Goal: Task Accomplishment & Management: Complete application form

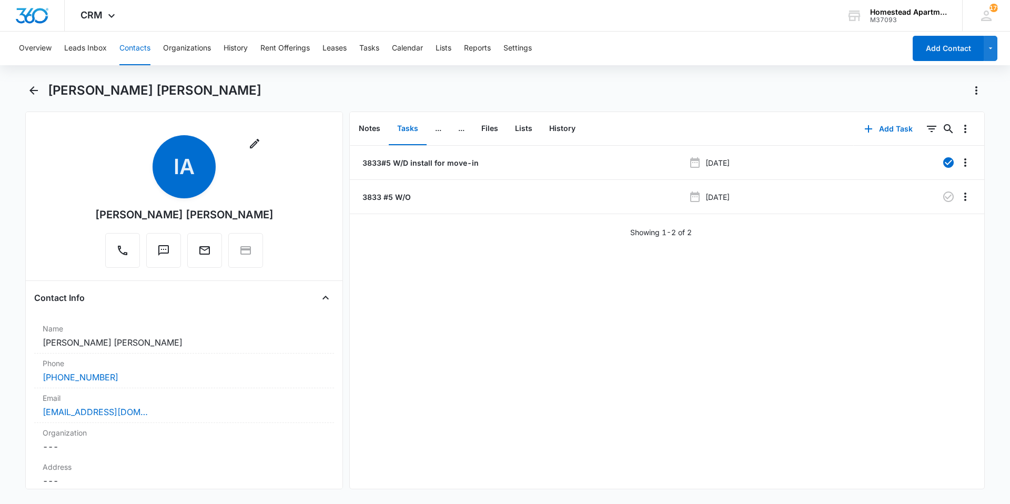
click at [115, 49] on div "Overview Leads Inbox Contacts Organizations History Rent Offerings Leases Tasks…" at bounding box center [459, 49] width 893 height 34
click at [126, 50] on button "Contacts" at bounding box center [134, 49] width 31 height 34
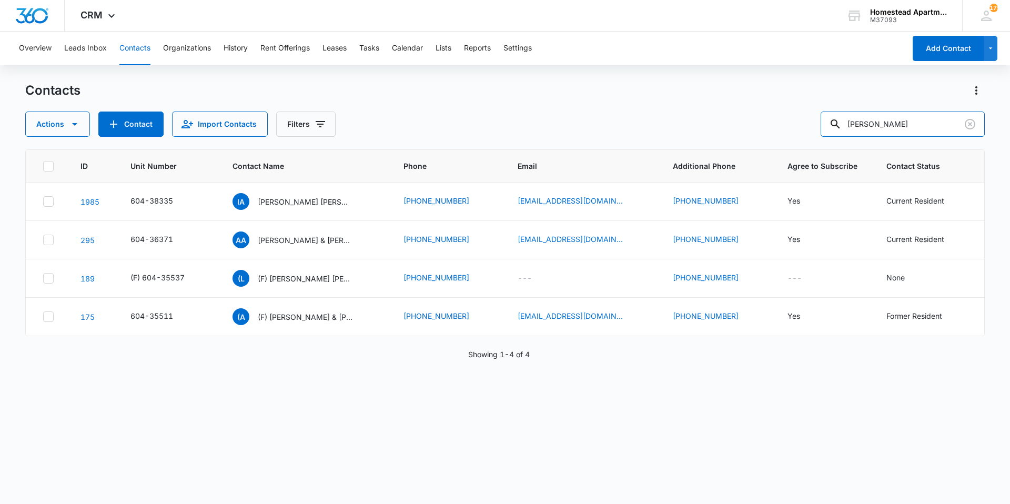
drag, startPoint x: 919, startPoint y: 128, endPoint x: 804, endPoint y: 127, distance: 114.7
click at [804, 127] on div "Actions Contact Import Contacts Filters [PERSON_NAME]" at bounding box center [504, 124] width 959 height 25
type input "38164"
click at [294, 205] on p "[PERSON_NAME] [PERSON_NAME]([PERSON_NAME]) & Summer Canon(Jinax Rosethorne)" at bounding box center [305, 201] width 95 height 11
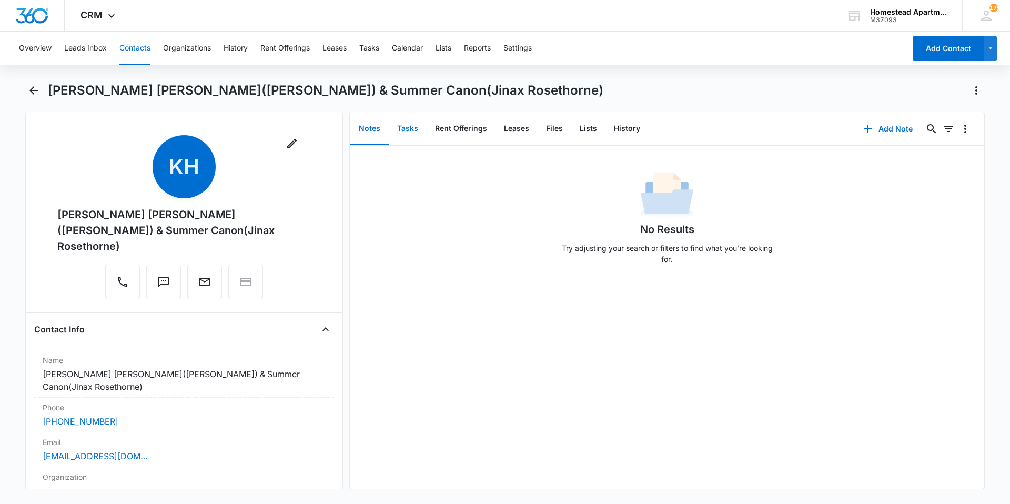
click at [413, 130] on button "Tasks" at bounding box center [408, 129] width 38 height 33
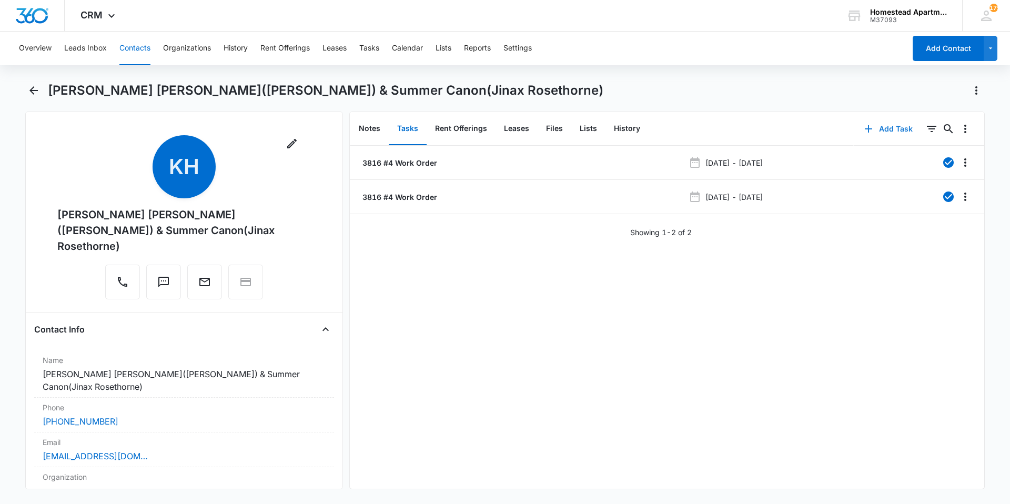
click at [873, 130] on button "Add Task" at bounding box center [888, 128] width 69 height 25
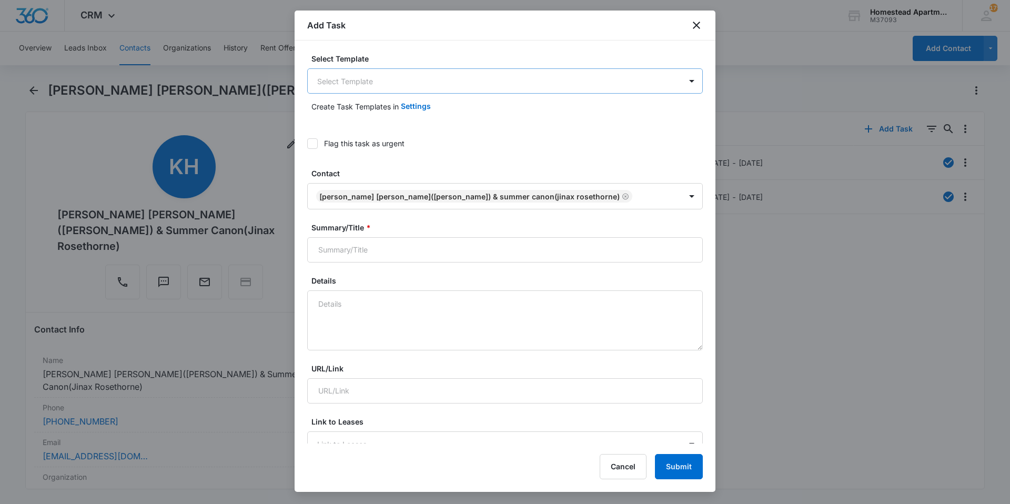
click at [438, 75] on body "CRM Apps Reputation Websites Forms CRM Email Social Content Intelligence Files …" at bounding box center [505, 252] width 1010 height 504
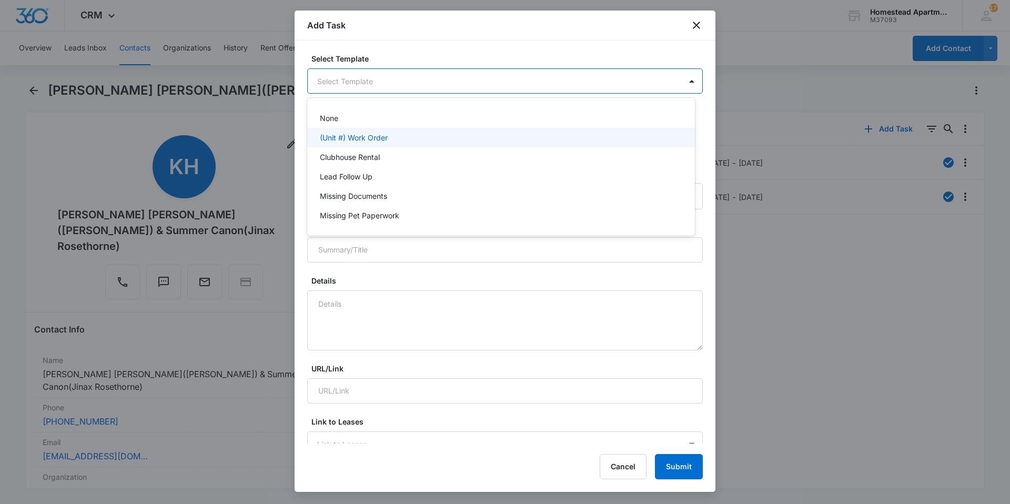
click at [327, 136] on p "(Unit #) Work Order" at bounding box center [354, 137] width 68 height 11
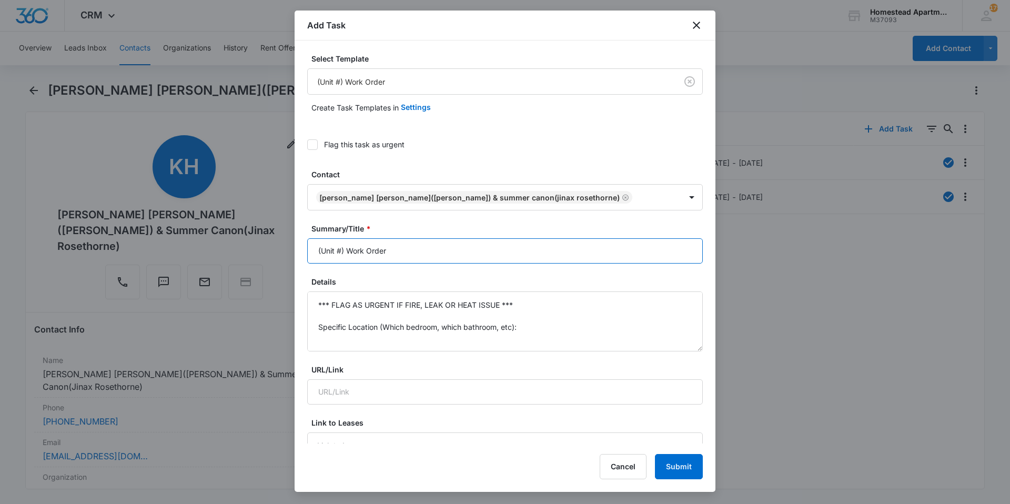
drag, startPoint x: 399, startPoint y: 253, endPoint x: 282, endPoint y: 257, distance: 116.8
click at [282, 257] on body "CRM Apps Reputation Websites Forms CRM Email Social Content Intelligence Files …" at bounding box center [505, 252] width 1010 height 504
type input "3614#4 Work order"
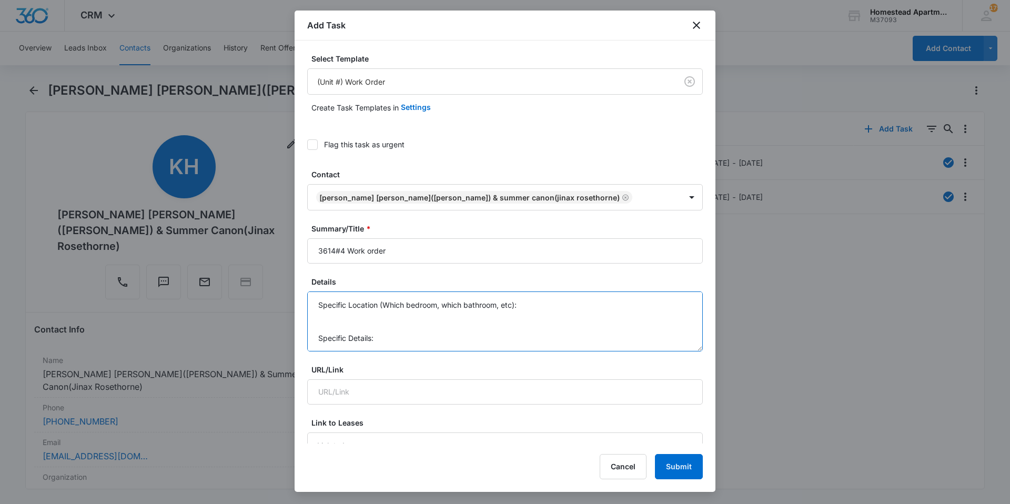
scroll to position [77, 0]
drag, startPoint x: 320, startPoint y: 302, endPoint x: 525, endPoint y: 356, distance: 212.0
type textarea "Dishwasher and garage disposal are not turning on. She said she flipped the bre…"
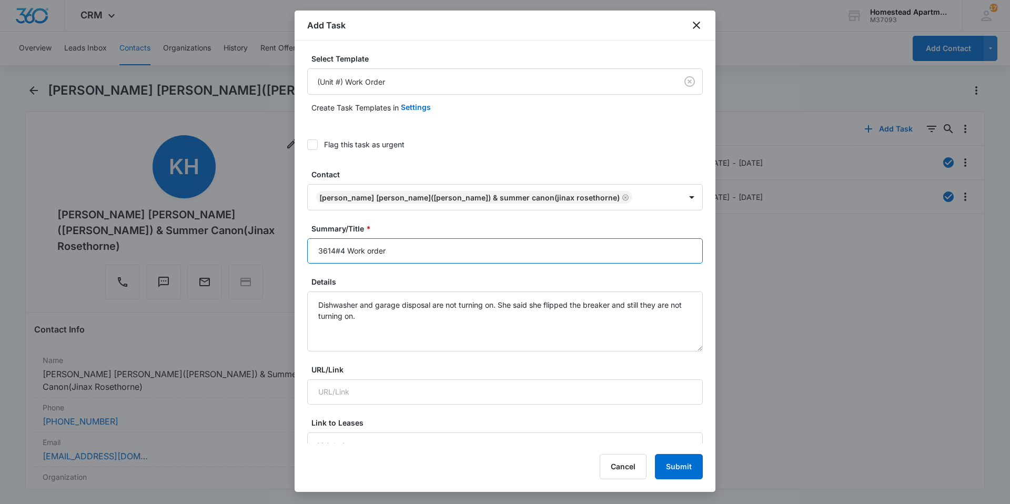
click at [327, 252] on input "3614#4 Work order" at bounding box center [505, 250] width 396 height 25
click at [335, 250] on input "3814#4 Work order" at bounding box center [505, 250] width 396 height 25
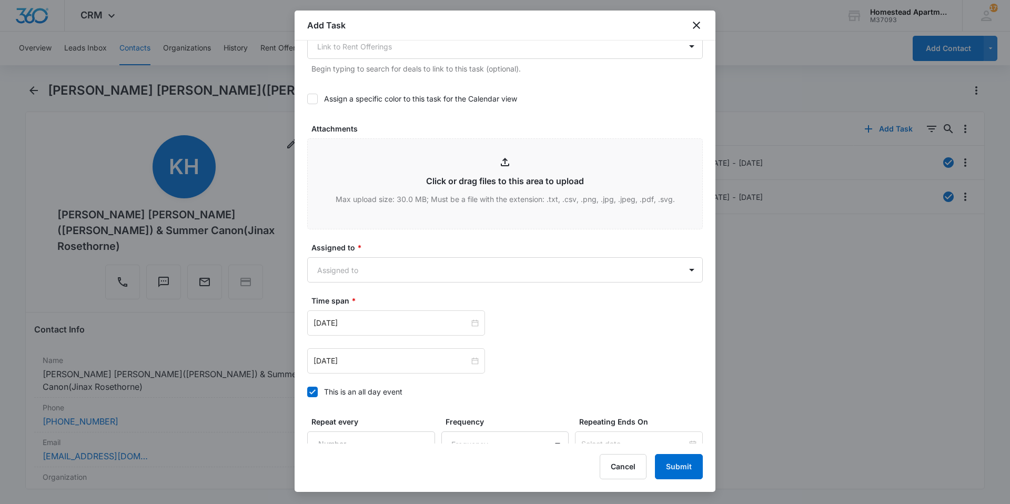
scroll to position [526, 0]
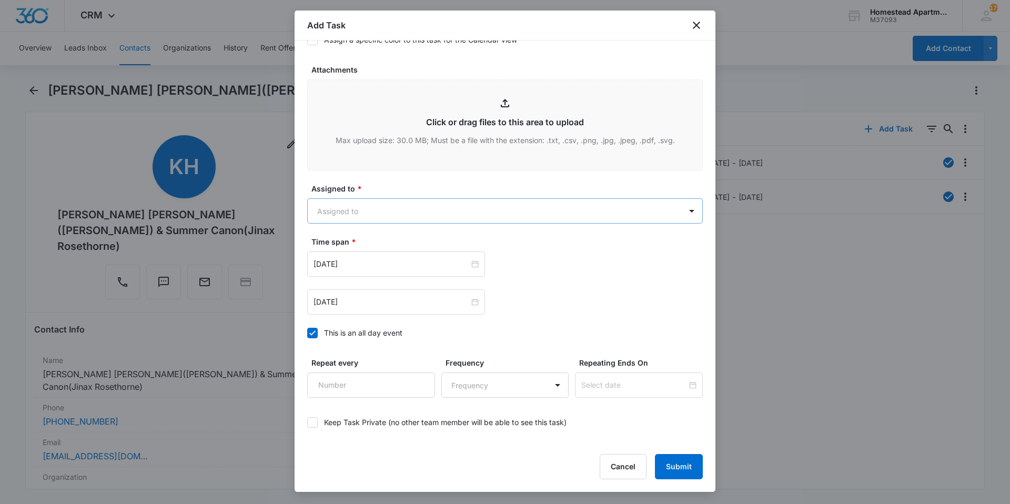
type input "3816#4 Work order"
click at [416, 208] on body "CRM Apps Reputation Websites Forms CRM Email Social Content Intelligence Files …" at bounding box center [505, 252] width 1010 height 504
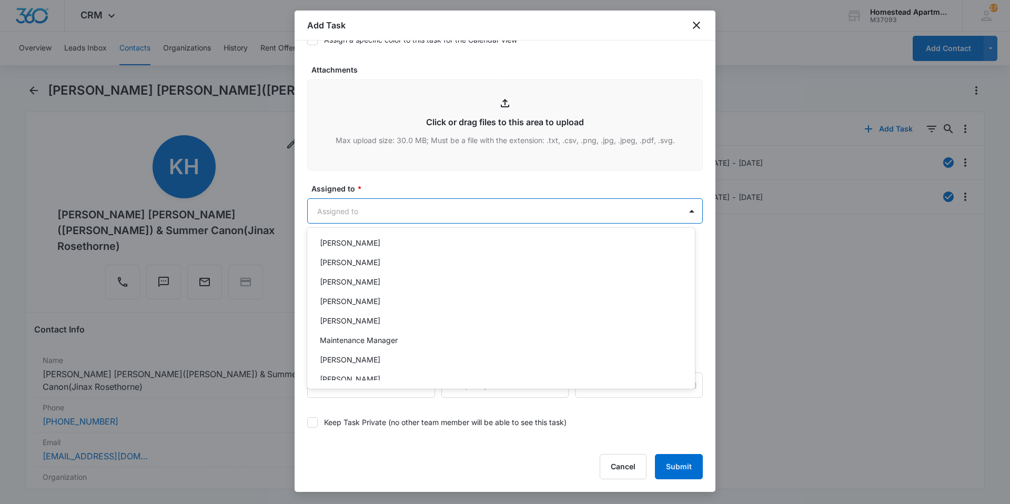
scroll to position [171, 0]
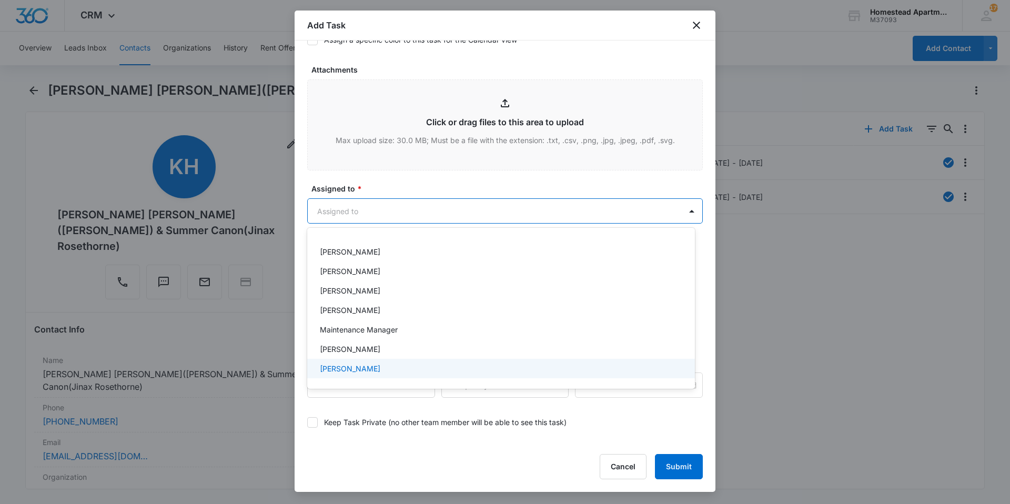
click at [373, 368] on div "[PERSON_NAME]" at bounding box center [500, 368] width 360 height 11
click at [429, 175] on div at bounding box center [505, 252] width 1010 height 504
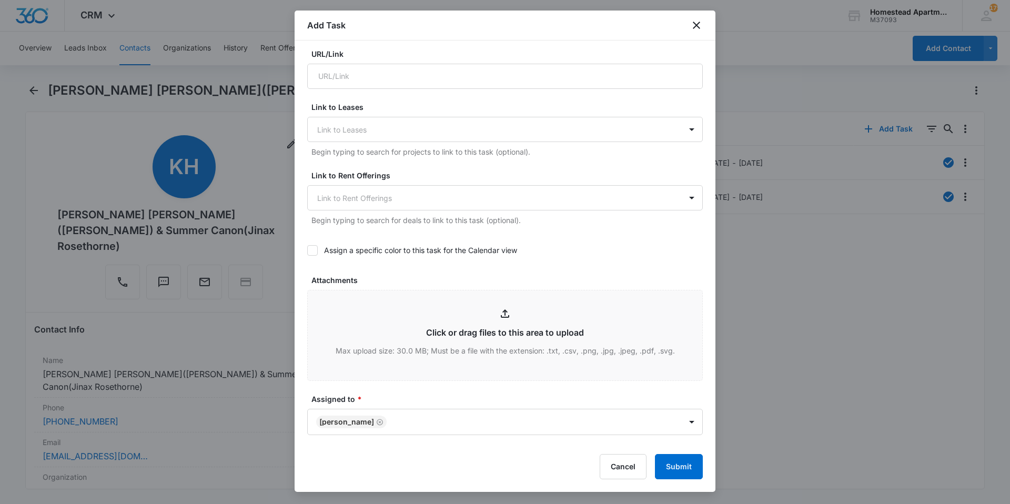
scroll to position [526, 0]
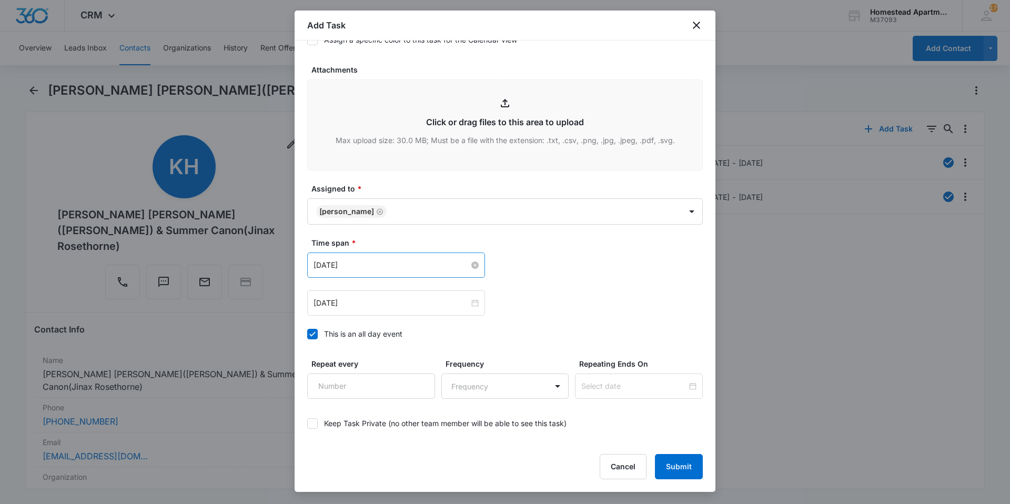
click at [404, 267] on input "[DATE]" at bounding box center [391, 265] width 156 height 12
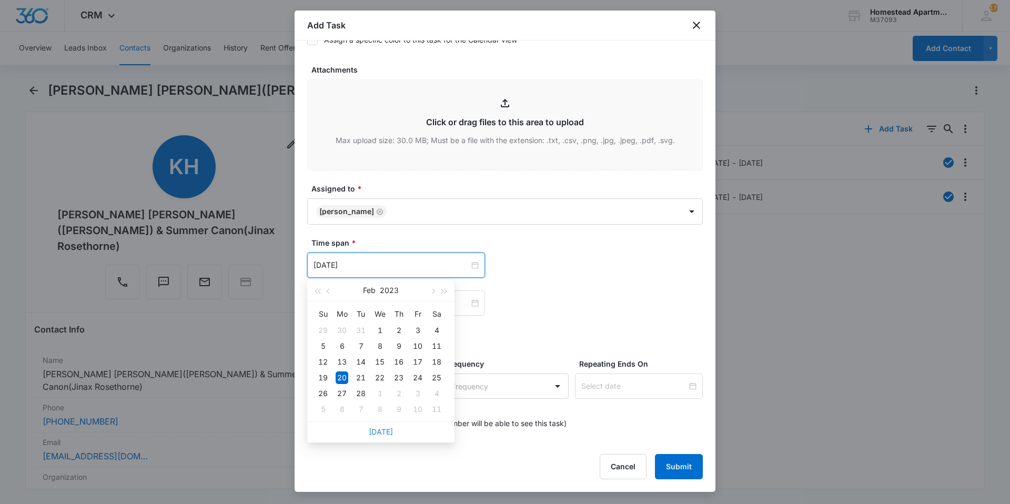
click at [376, 431] on link "[DATE]" at bounding box center [381, 431] width 24 height 9
type input "[DATE]"
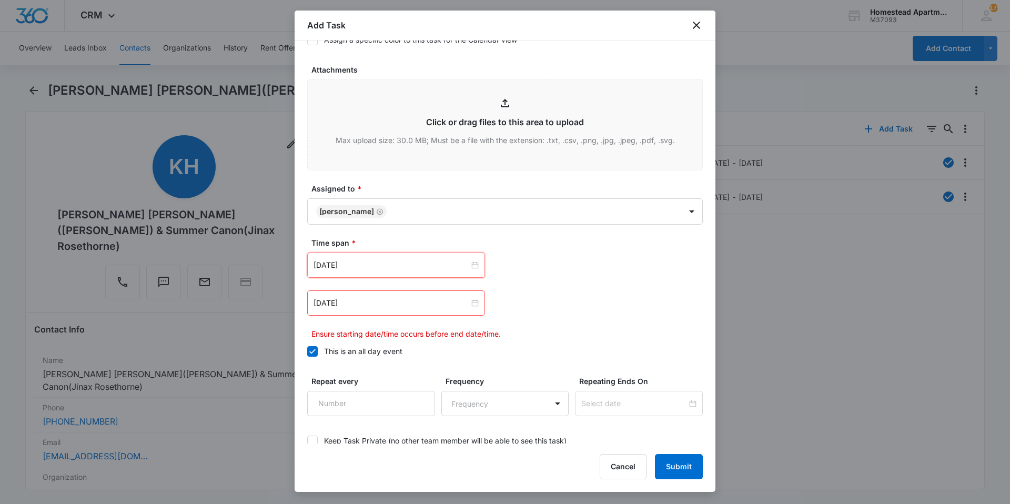
click at [367, 297] on div "[DATE]" at bounding box center [396, 302] width 178 height 25
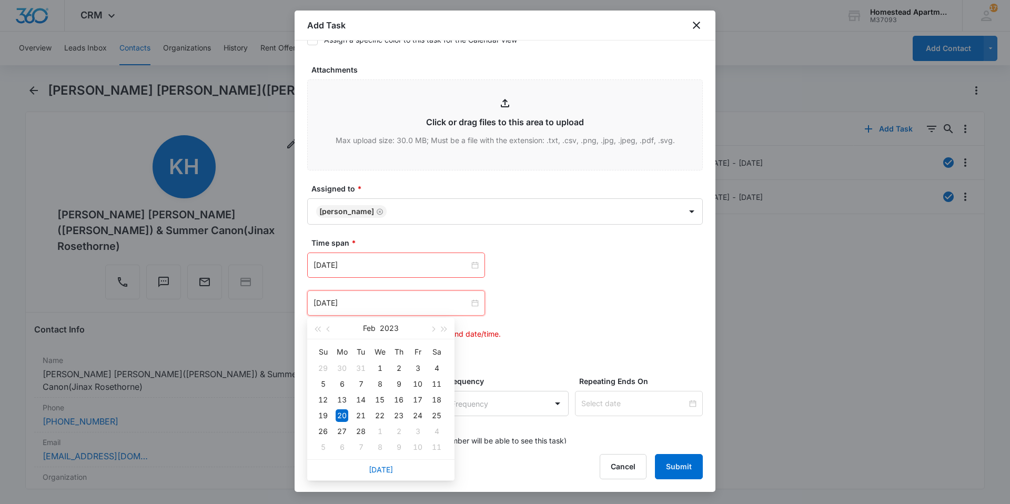
click at [397, 476] on div "[DATE]" at bounding box center [380, 469] width 147 height 21
click at [392, 471] on div "[DATE]" at bounding box center [380, 469] width 147 height 21
click at [390, 469] on link "[DATE]" at bounding box center [381, 469] width 24 height 9
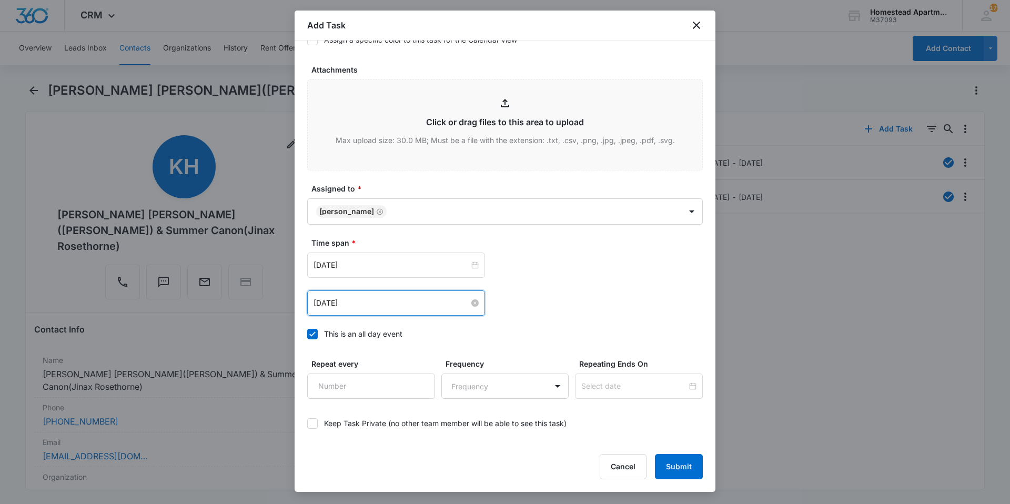
click at [361, 307] on input "[DATE]" at bounding box center [391, 303] width 156 height 12
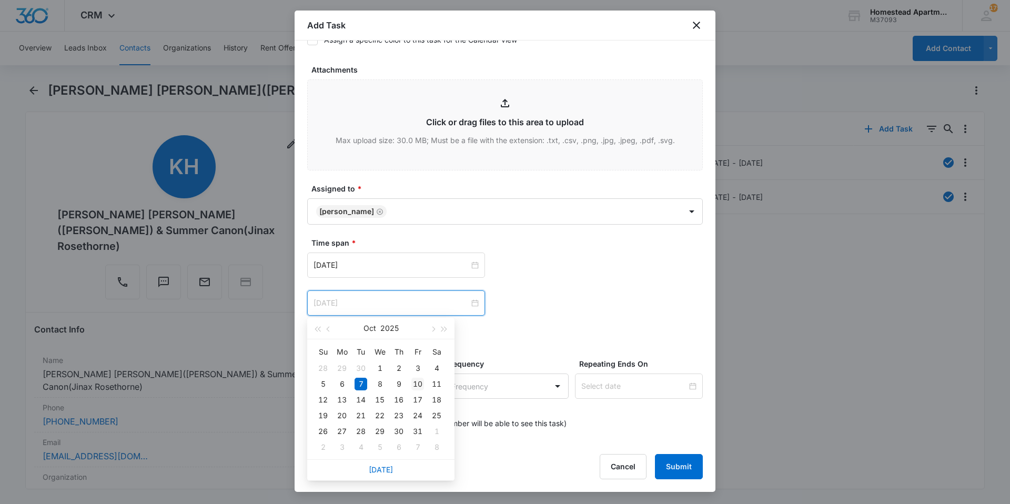
type input "[DATE]"
click at [416, 383] on div "10" at bounding box center [417, 384] width 13 height 13
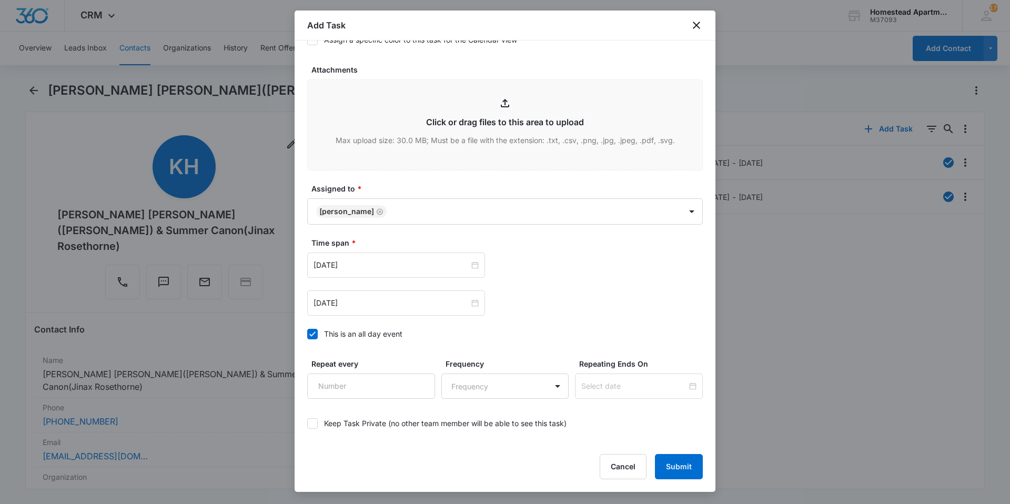
click at [519, 302] on div "[DATE] [DATE] Su Mo Tu We Th Fr Sa 28 29 30 1 2 3 4 5 6 7 8 9 10 11 12 13 14 15…" at bounding box center [505, 302] width 396 height 25
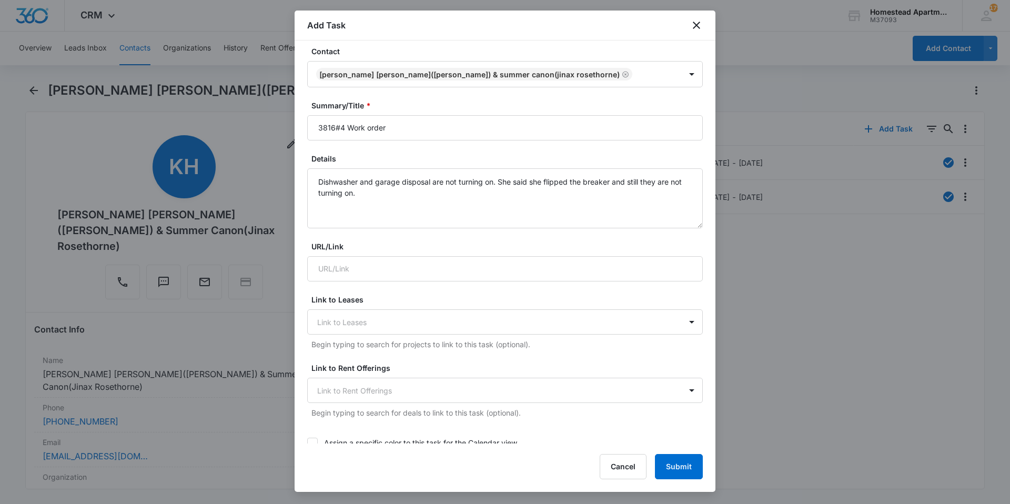
scroll to position [263, 0]
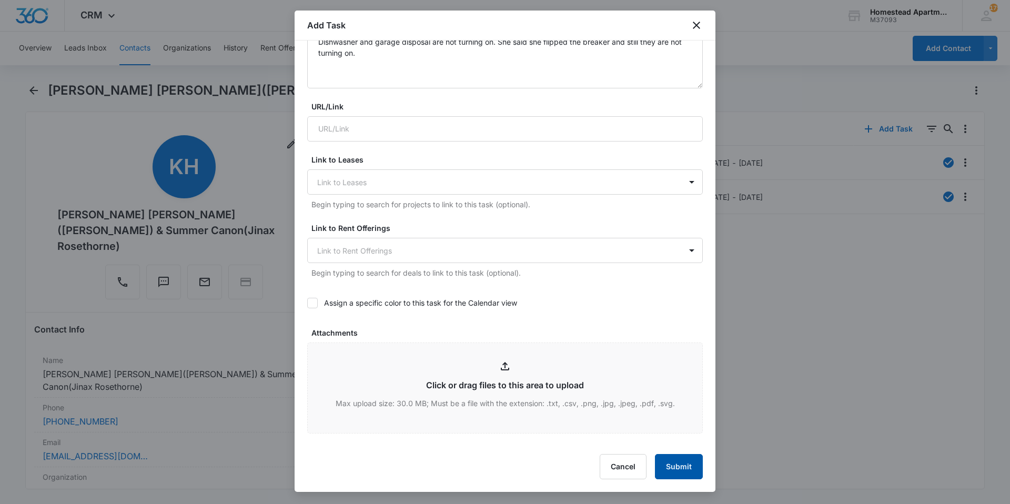
click at [688, 472] on button "Submit" at bounding box center [679, 466] width 48 height 25
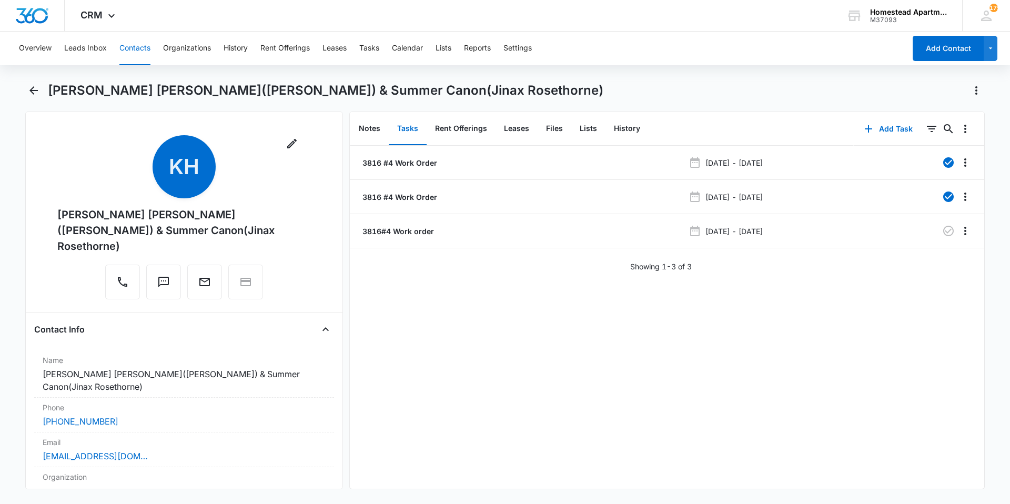
click at [132, 54] on button "Contacts" at bounding box center [134, 49] width 31 height 34
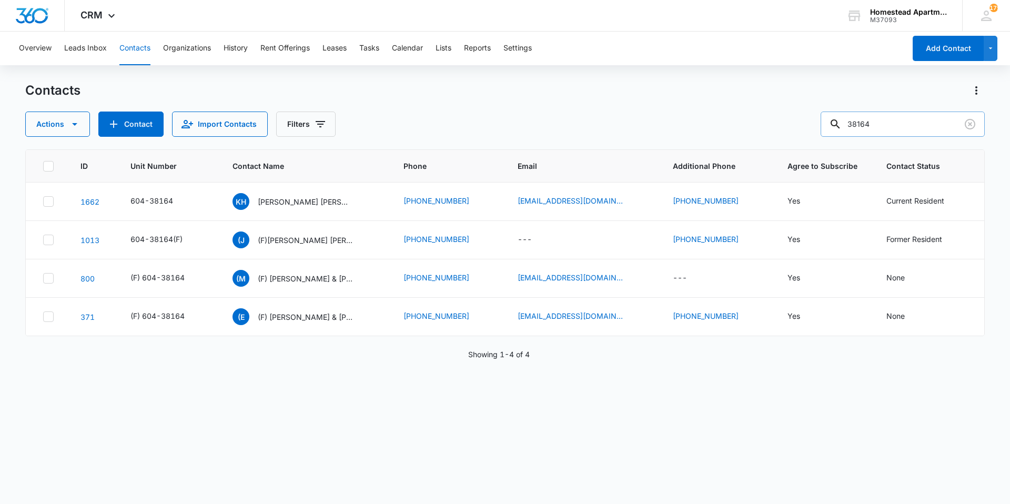
click at [911, 127] on input "38164" at bounding box center [903, 124] width 164 height 25
type input "36334"
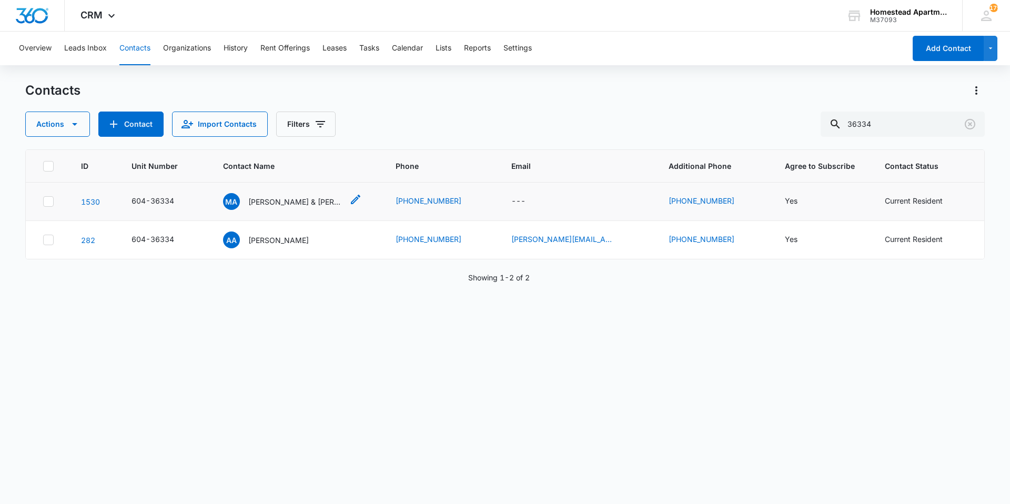
click at [319, 203] on p "[PERSON_NAME] & [PERSON_NAME]" at bounding box center [295, 201] width 95 height 11
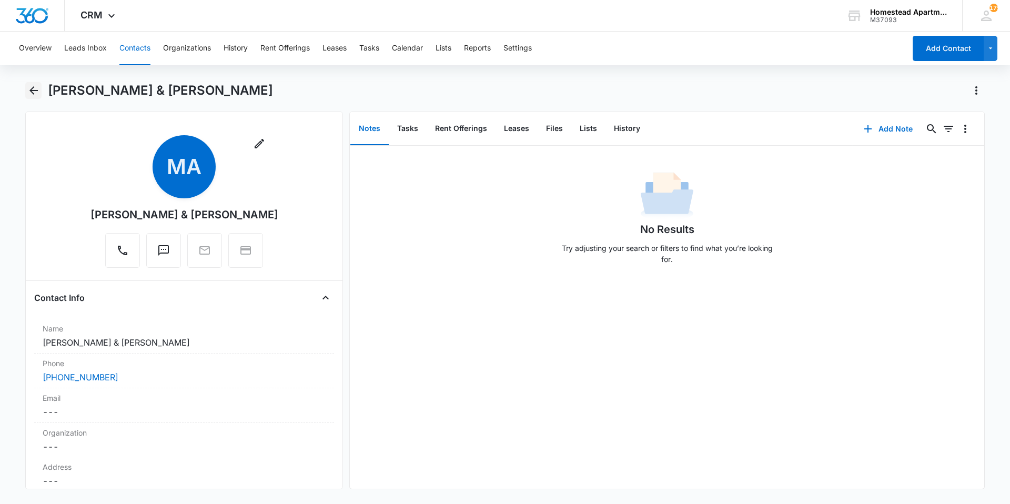
click at [38, 88] on icon "Back" at bounding box center [33, 90] width 13 height 13
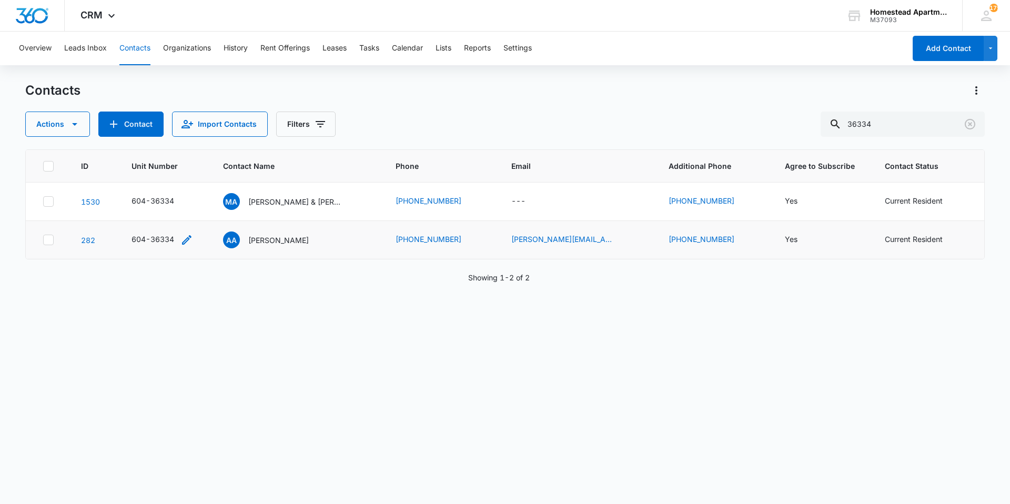
click at [191, 238] on icon "Unit Number - 604-36334 - Select to Edit Field" at bounding box center [186, 239] width 9 height 9
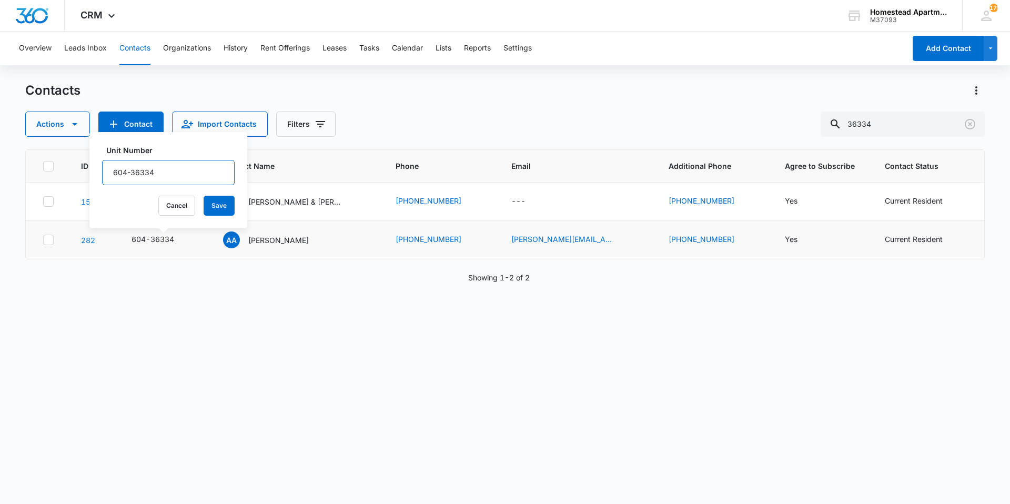
click at [169, 177] on input "604-36334" at bounding box center [168, 172] width 133 height 25
type input "604-36334(F)"
click at [204, 200] on button "Save" at bounding box center [219, 206] width 31 height 20
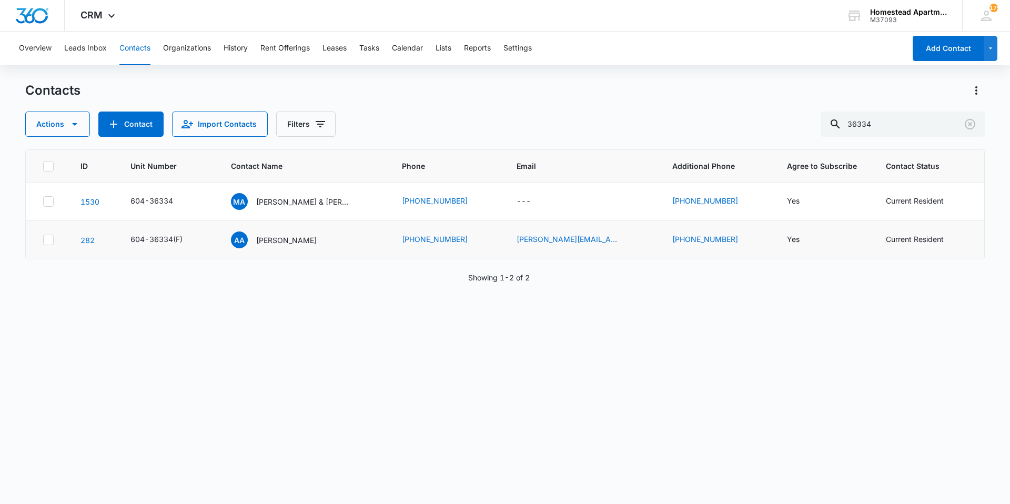
click at [582, 315] on div "ID Unit Number Contact Name Phone Email Additional Phone Agree to Subscribe Con…" at bounding box center [504, 319] width 959 height 341
